Goal: Task Accomplishment & Management: Manage account settings

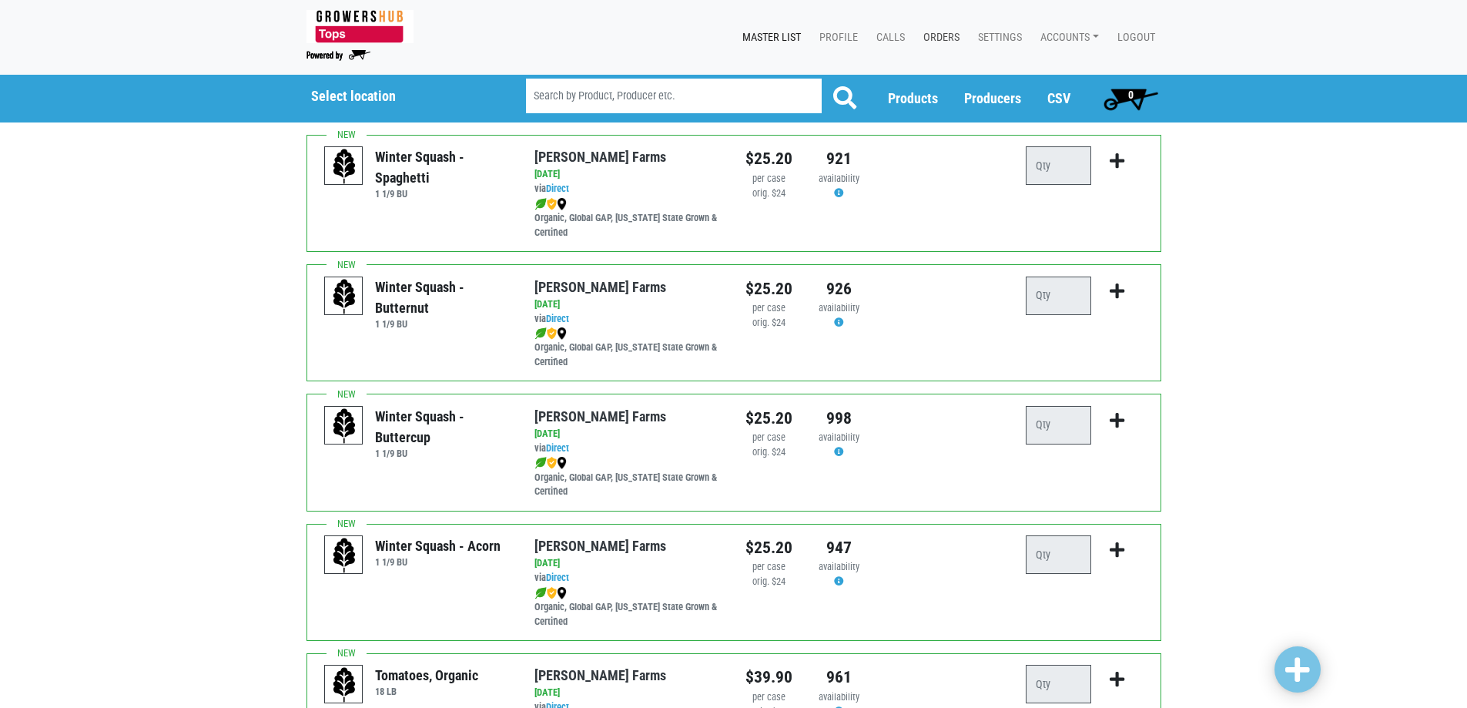
click at [939, 42] on link "Orders" at bounding box center [938, 37] width 55 height 29
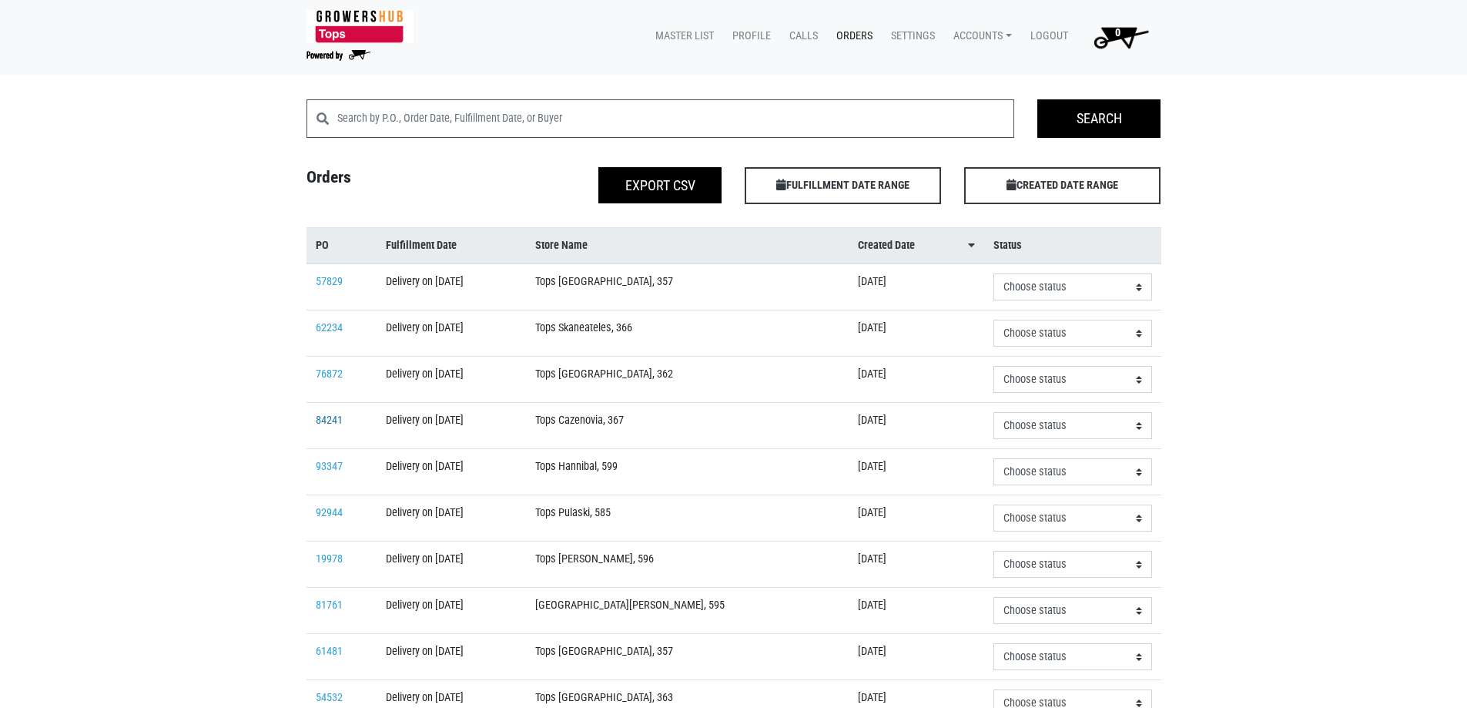
click at [318, 420] on link "84241" at bounding box center [329, 419] width 27 height 13
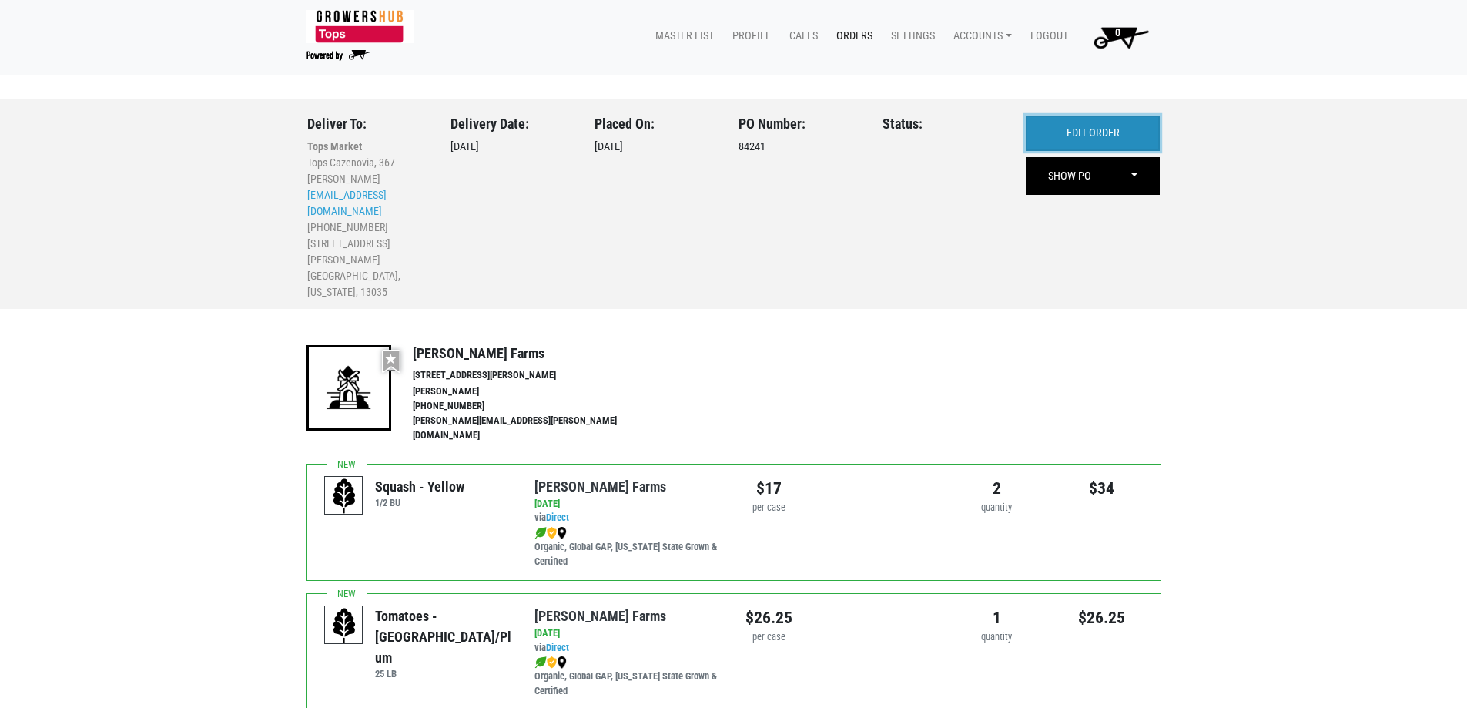
click at [1102, 132] on link "EDIT ORDER" at bounding box center [1092, 132] width 134 height 35
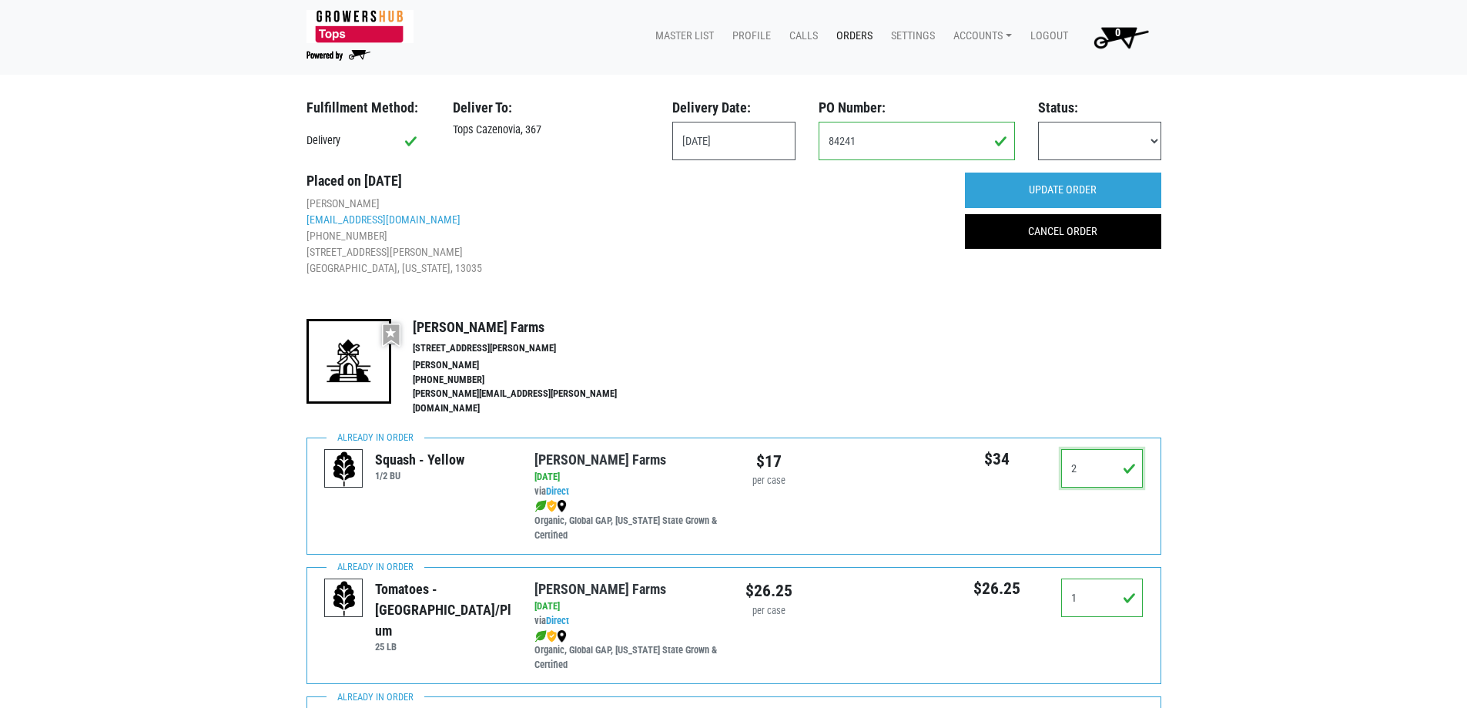
click at [1099, 453] on input "2" at bounding box center [1102, 468] width 82 height 38
click at [1099, 452] on input "2" at bounding box center [1102, 468] width 82 height 38
click at [1099, 450] on input "2" at bounding box center [1102, 468] width 82 height 38
type input "1"
click at [1109, 201] on input "UPDATE ORDER" at bounding box center [1063, 189] width 196 height 35
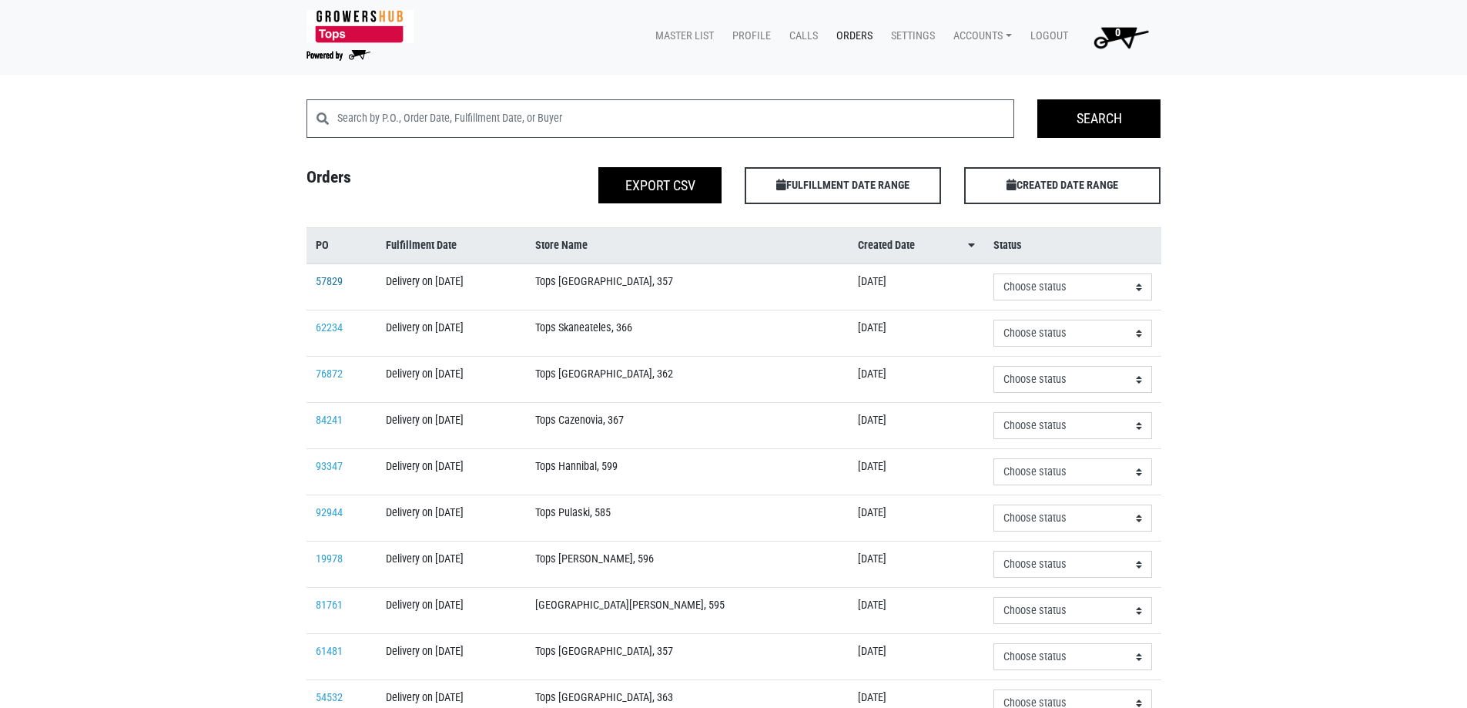
click at [336, 281] on link "57829" at bounding box center [329, 281] width 27 height 13
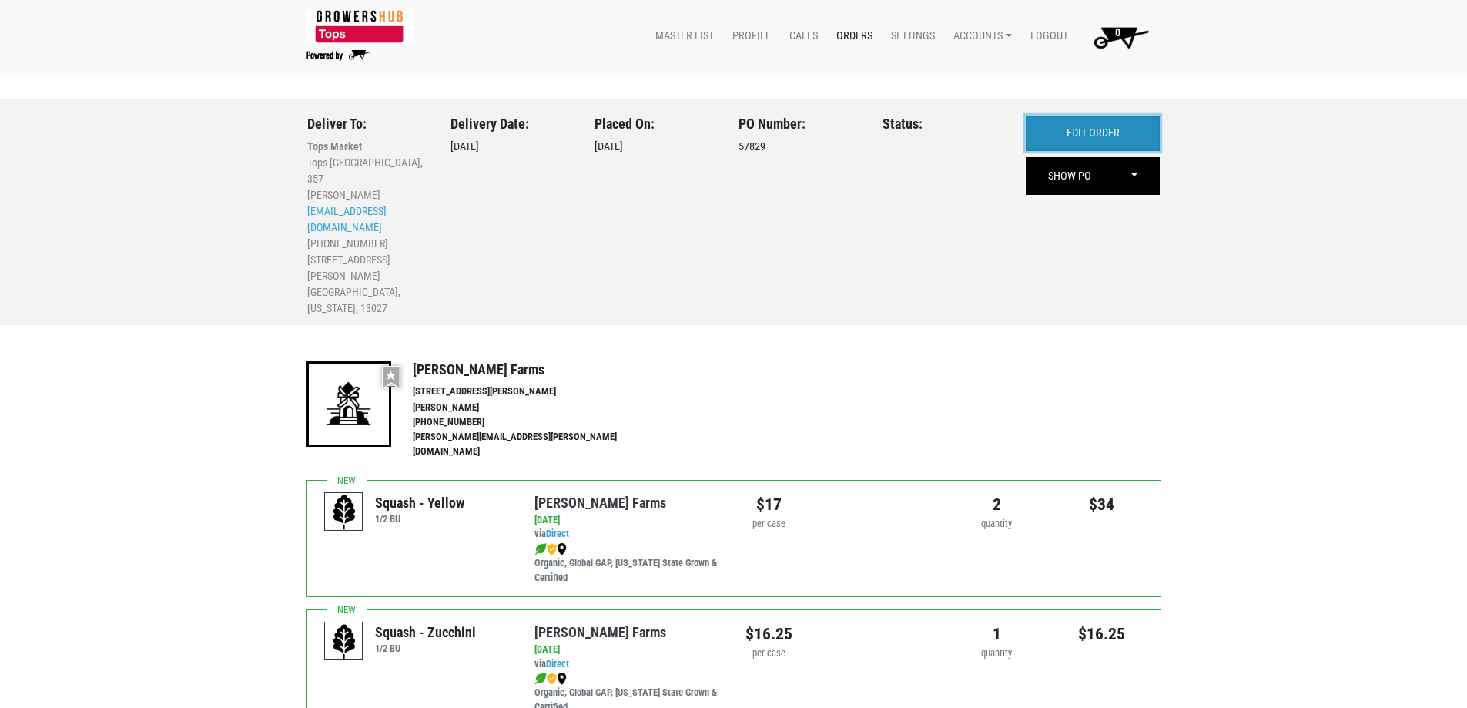
click at [1104, 124] on link "EDIT ORDER" at bounding box center [1092, 132] width 134 height 35
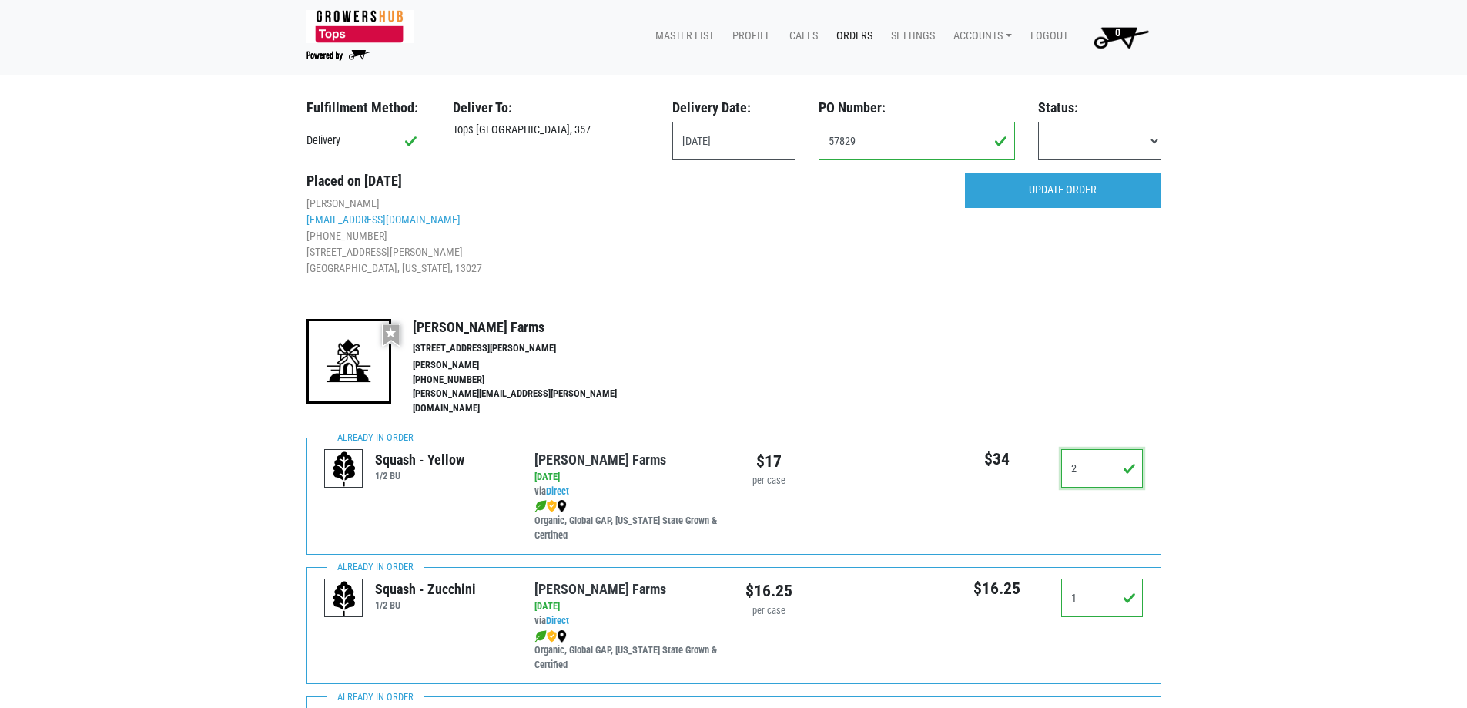
click at [1092, 464] on input "2" at bounding box center [1102, 468] width 82 height 38
type input "1"
click at [1099, 186] on input "UPDATE ORDER" at bounding box center [1063, 189] width 196 height 35
